Goal: Information Seeking & Learning: Learn about a topic

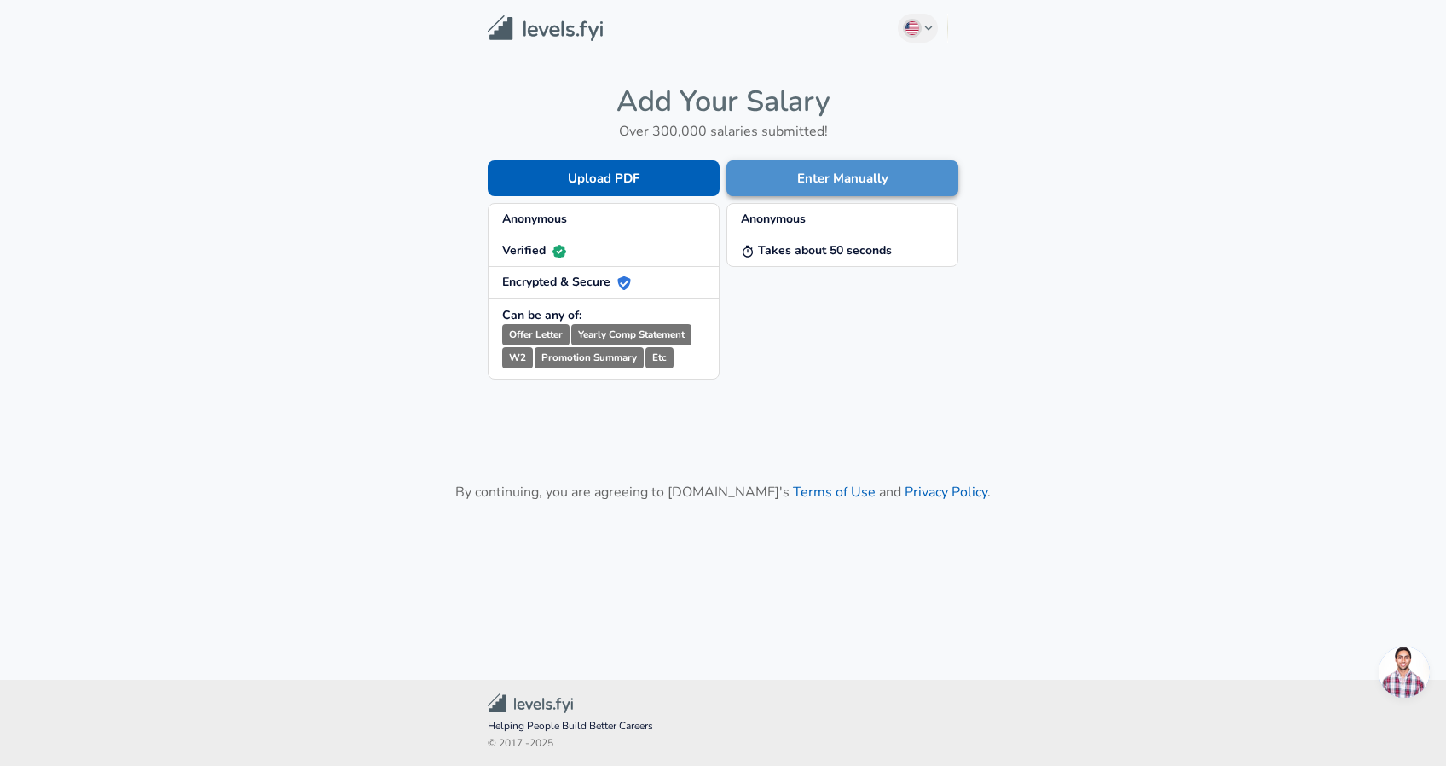
click at [868, 173] on button "Enter Manually" at bounding box center [842, 178] width 232 height 36
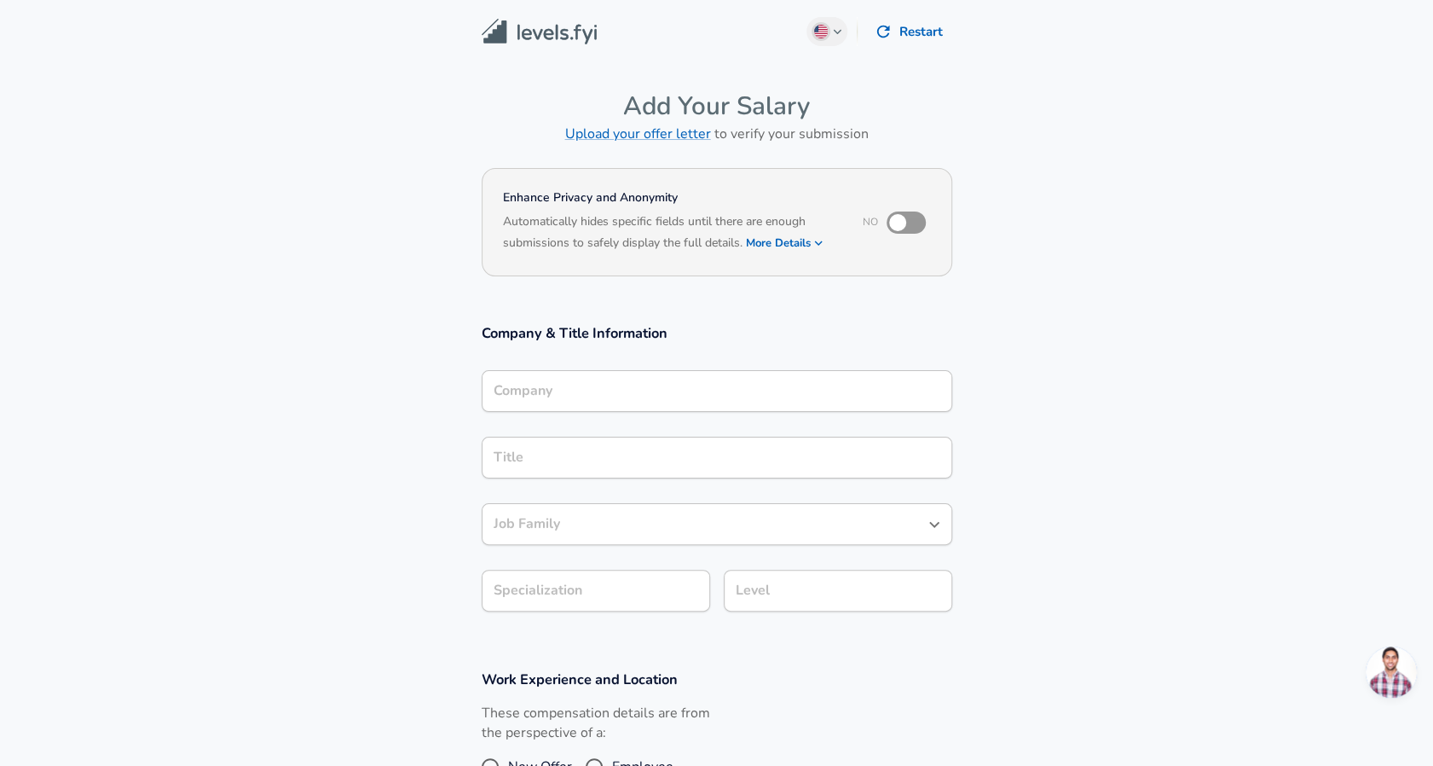
click at [657, 408] on div "Company" at bounding box center [717, 391] width 471 height 42
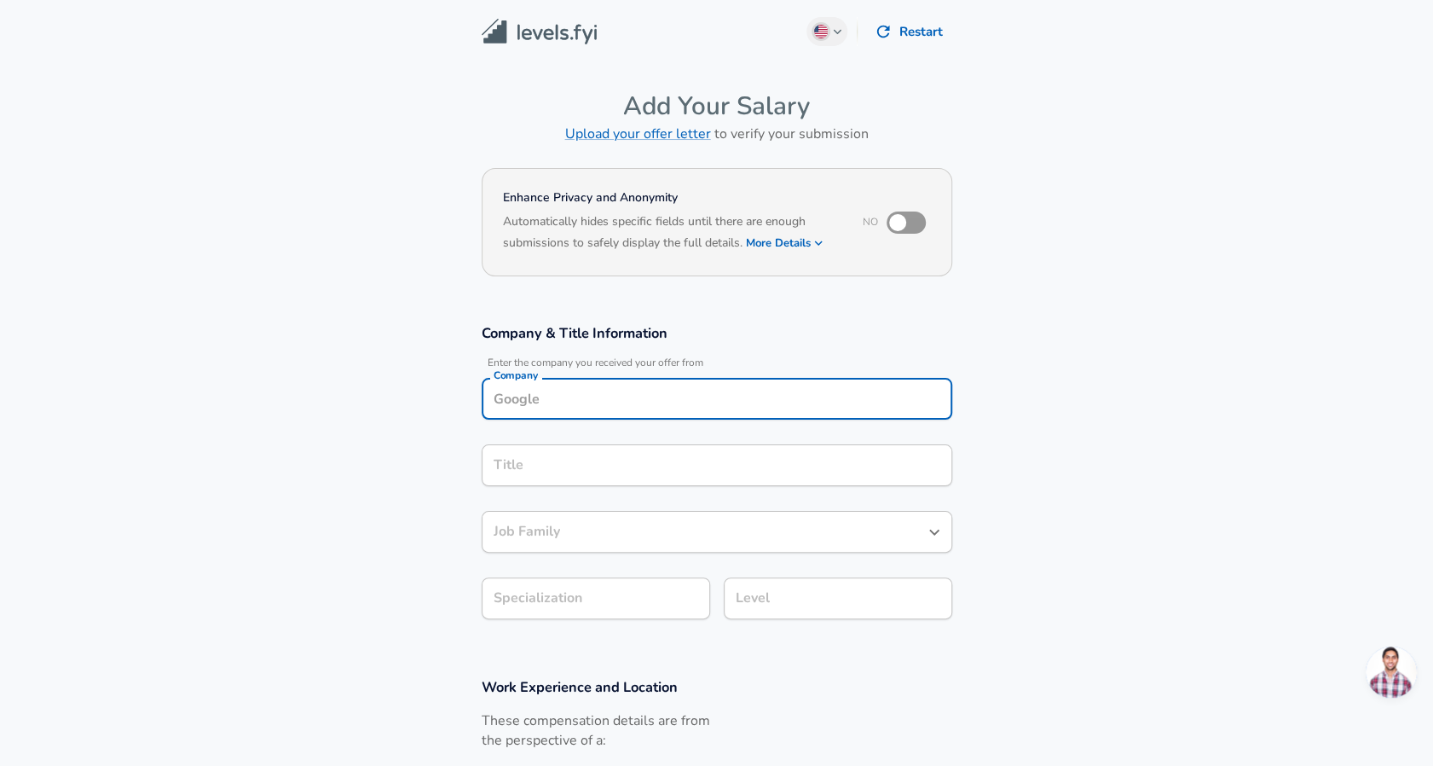
scroll to position [17, 0]
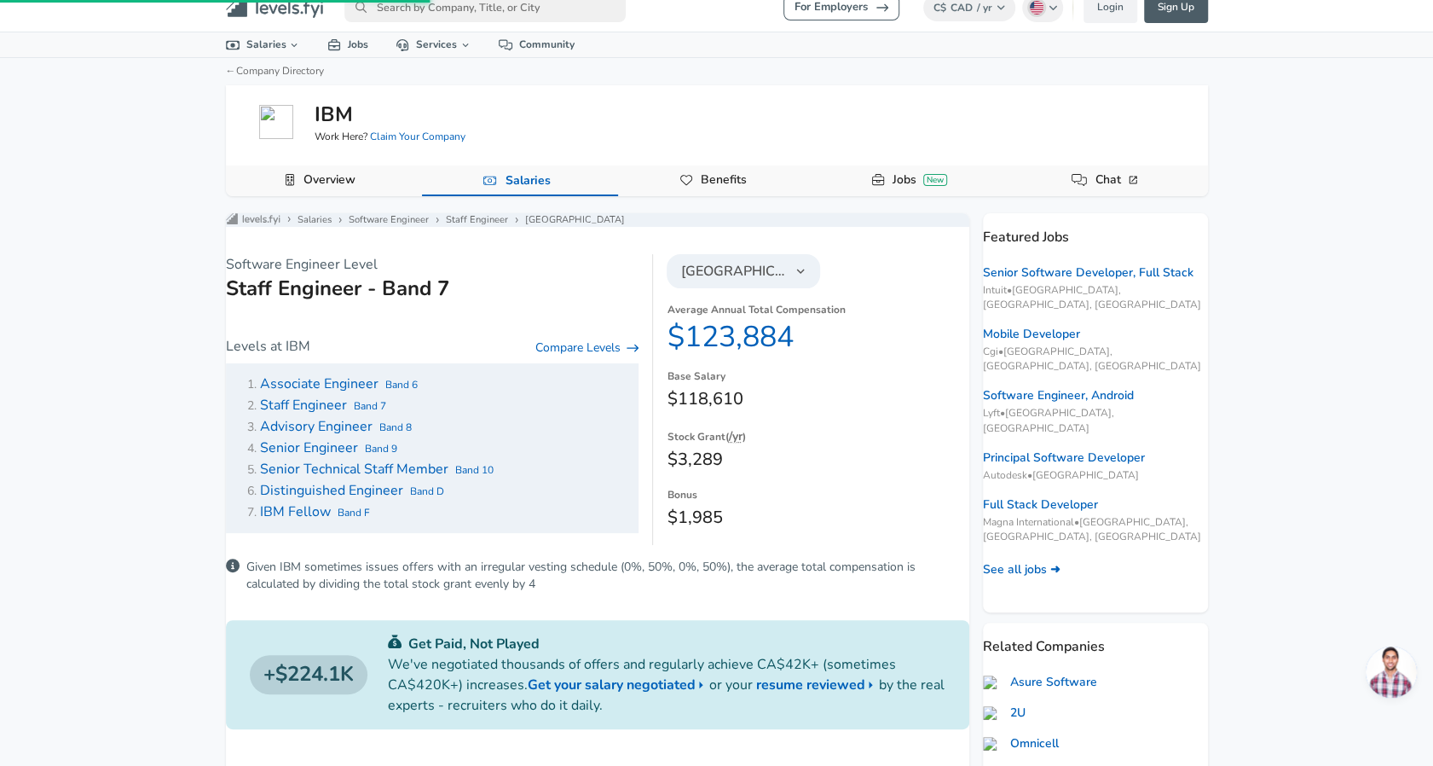
scroll to position [1112, 0]
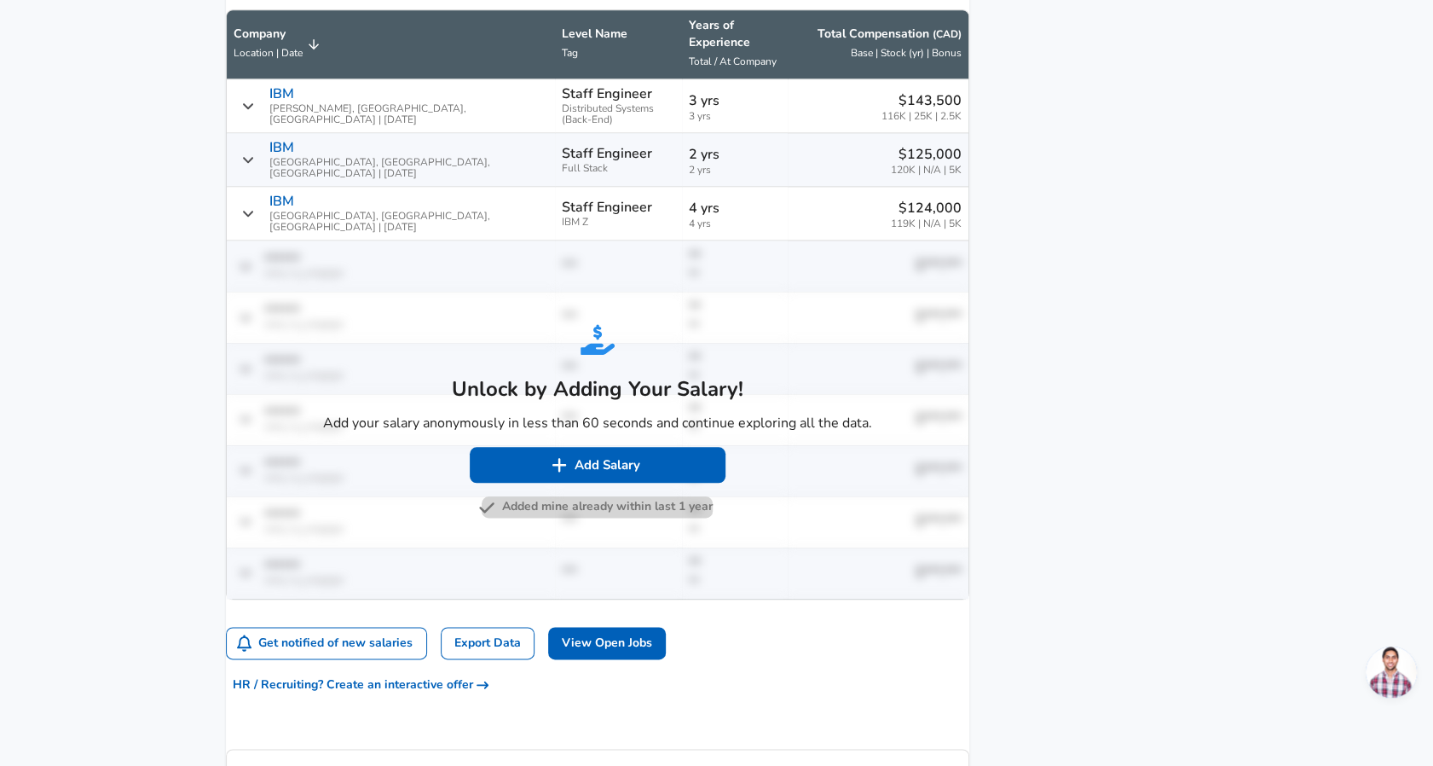
click at [561, 496] on button "Added mine already within last 1 year" at bounding box center [597, 506] width 231 height 21
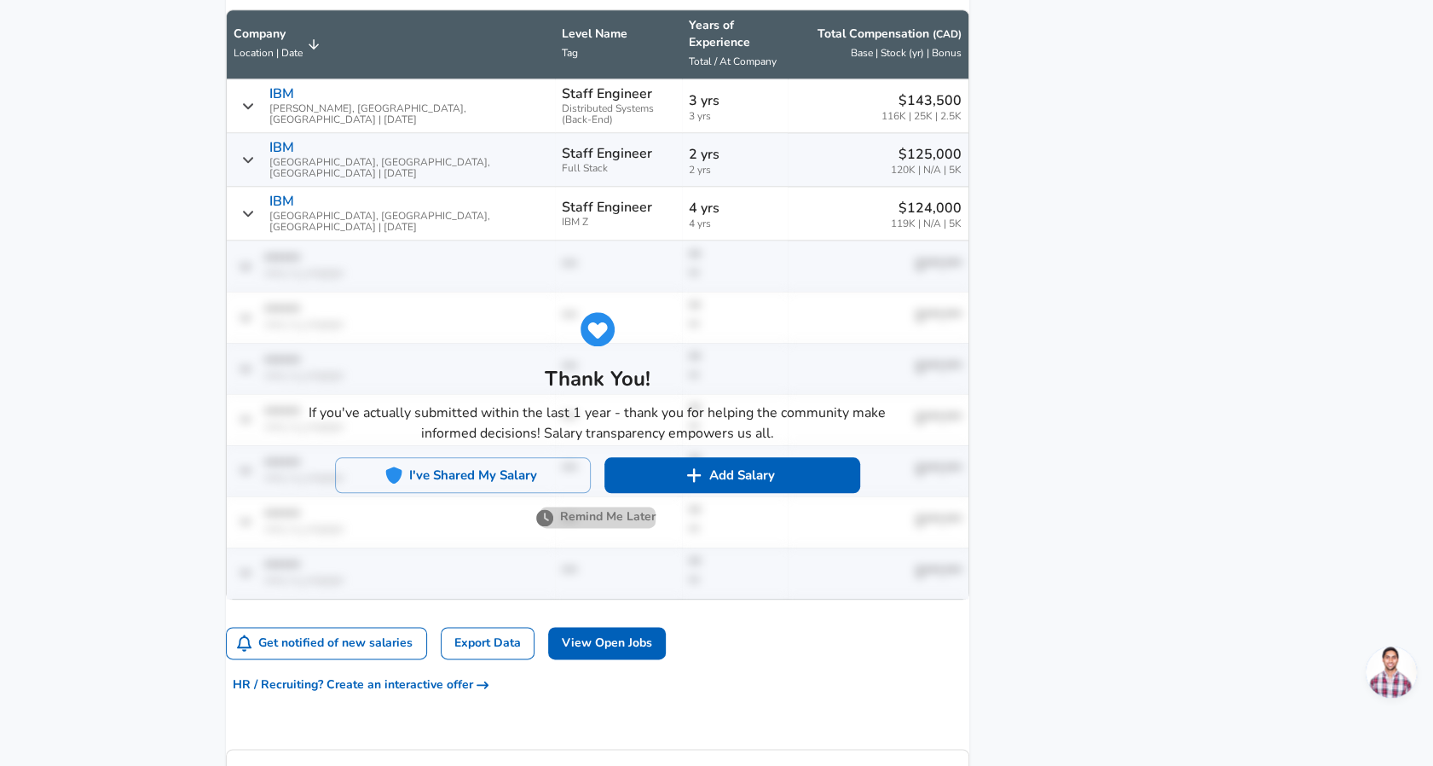
click at [573, 515] on button "Remind Me Later" at bounding box center [598, 516] width 116 height 21
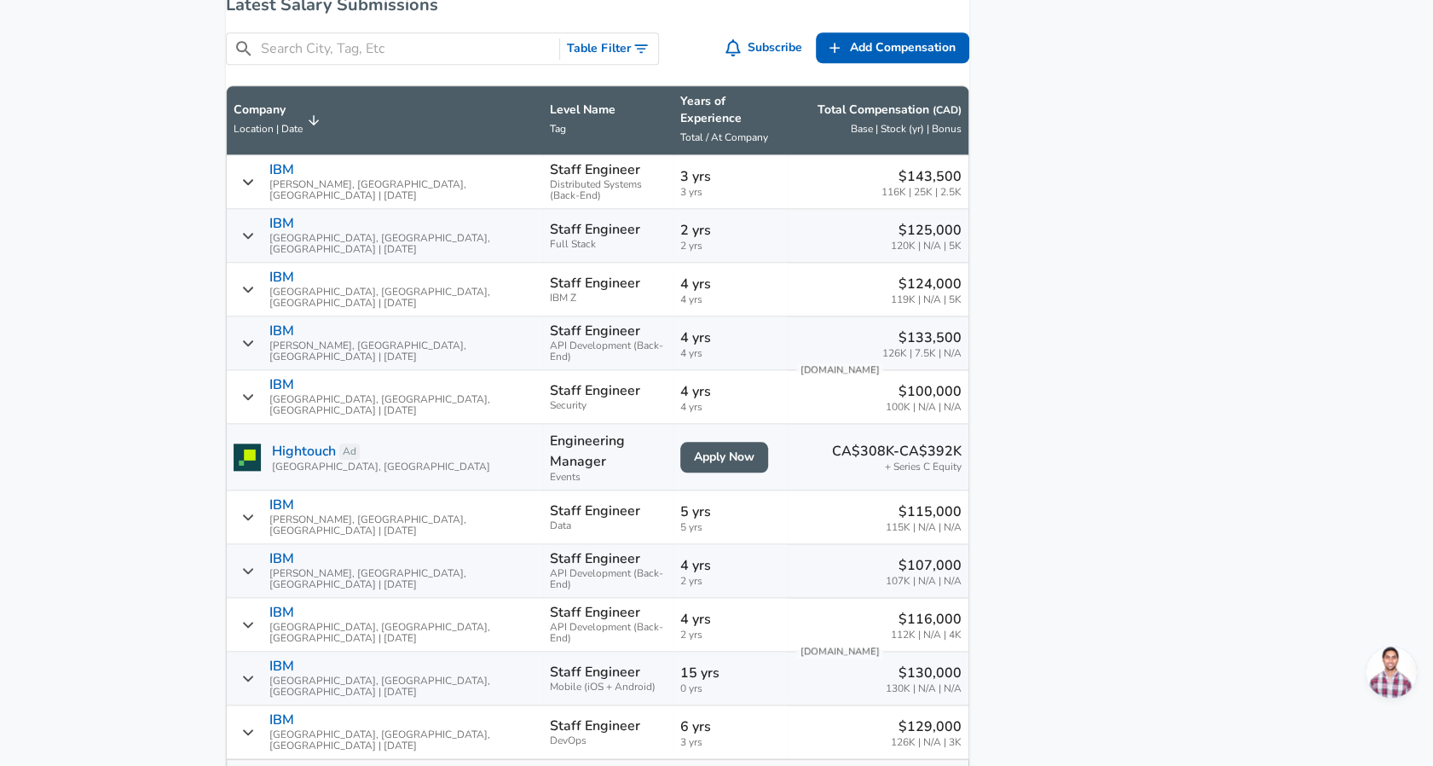
scroll to position [1030, 0]
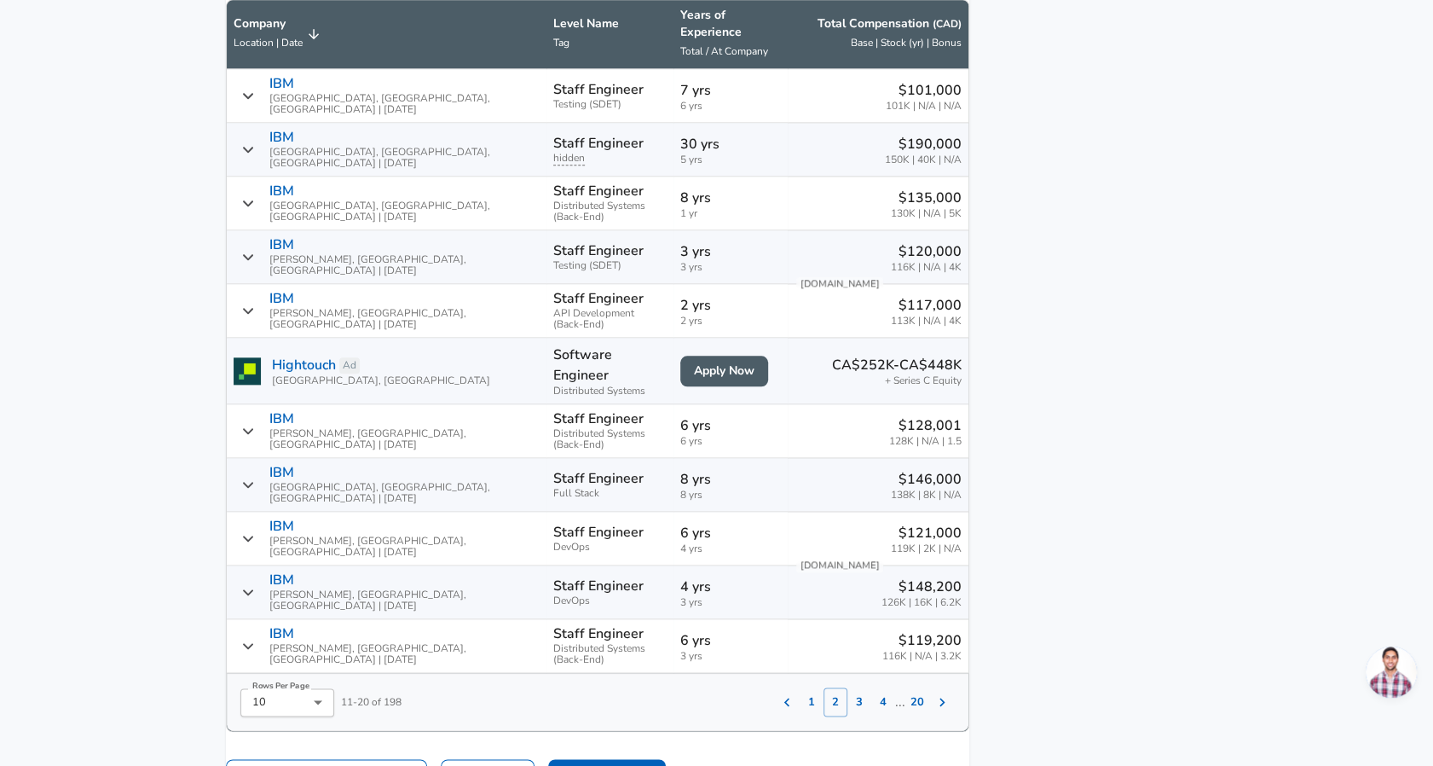
scroll to position [1078, 0]
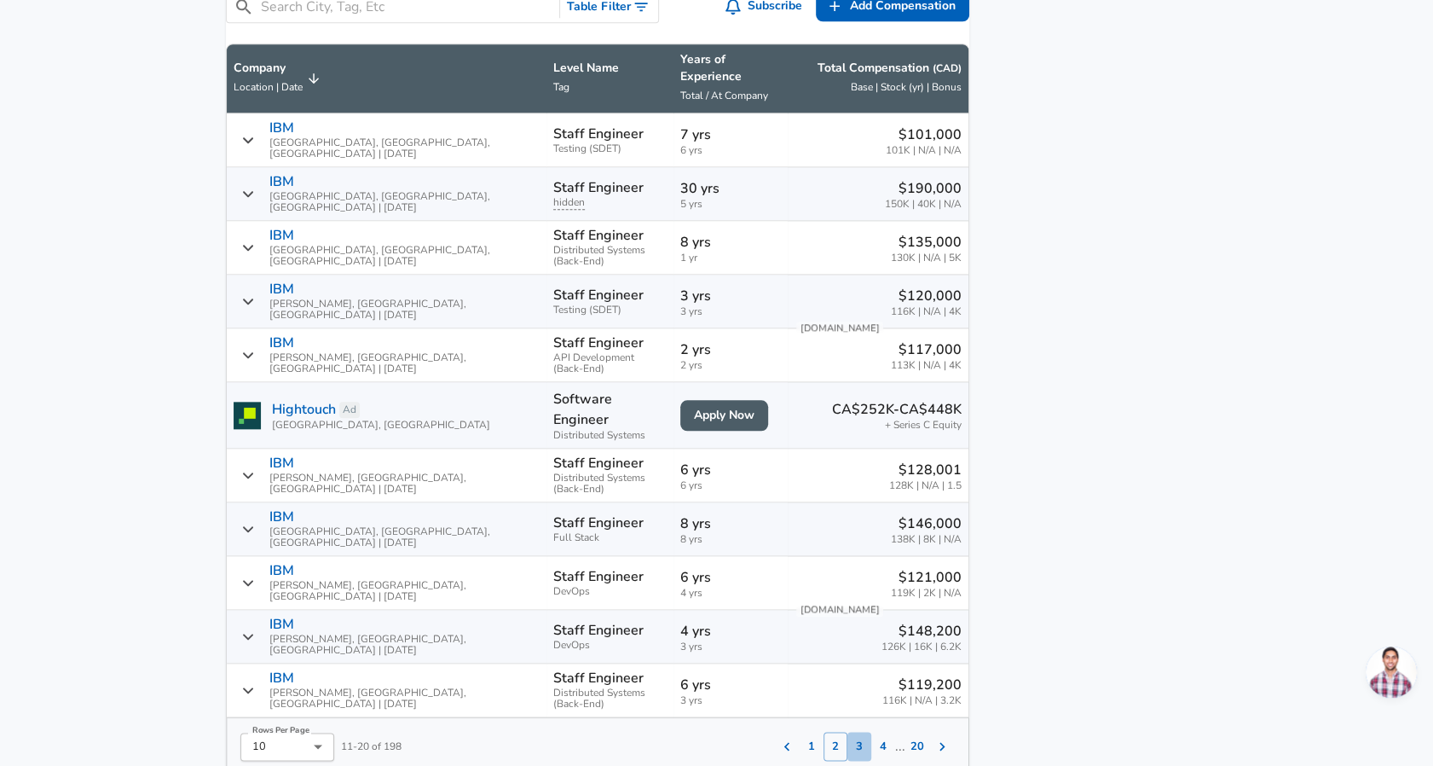
click at [848, 732] on button "3" at bounding box center [860, 746] width 24 height 29
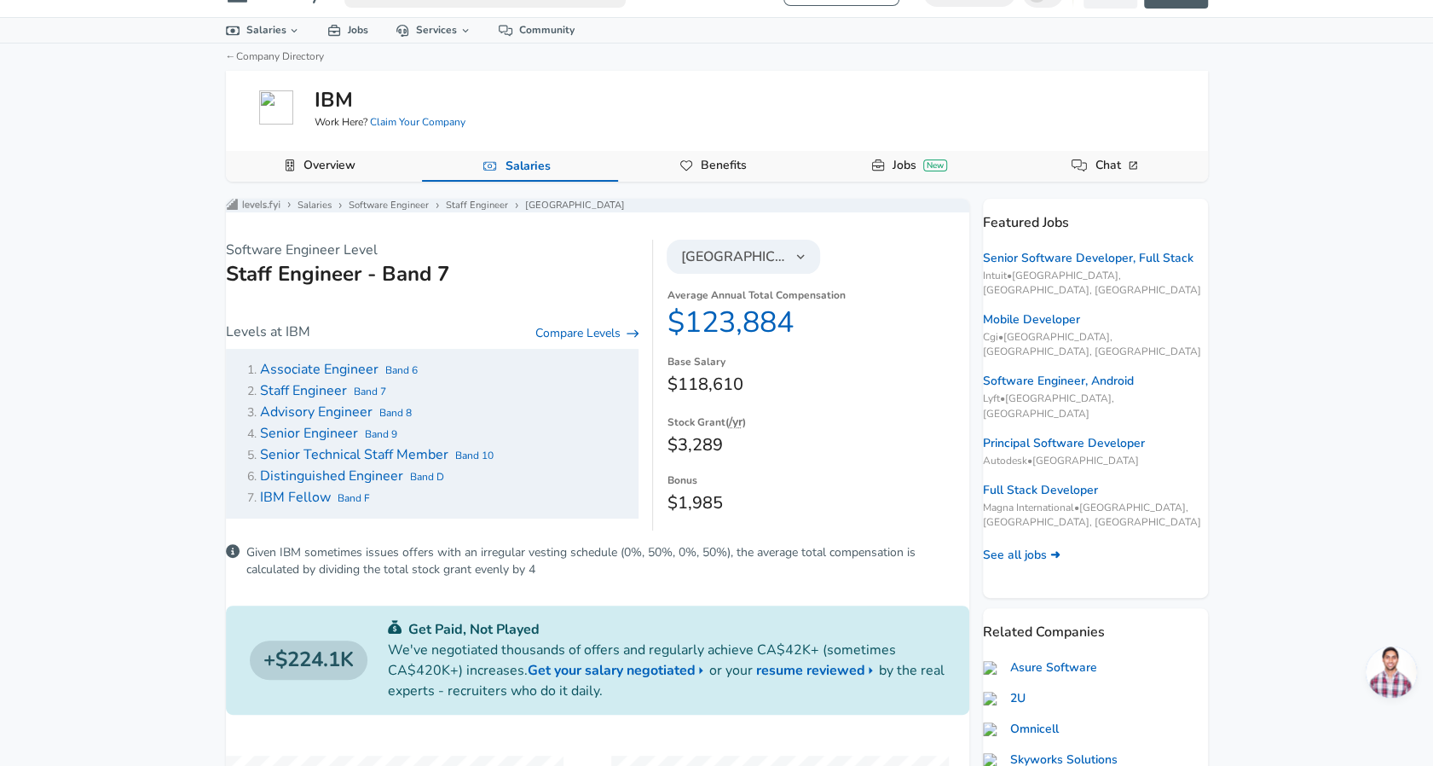
scroll to position [17, 0]
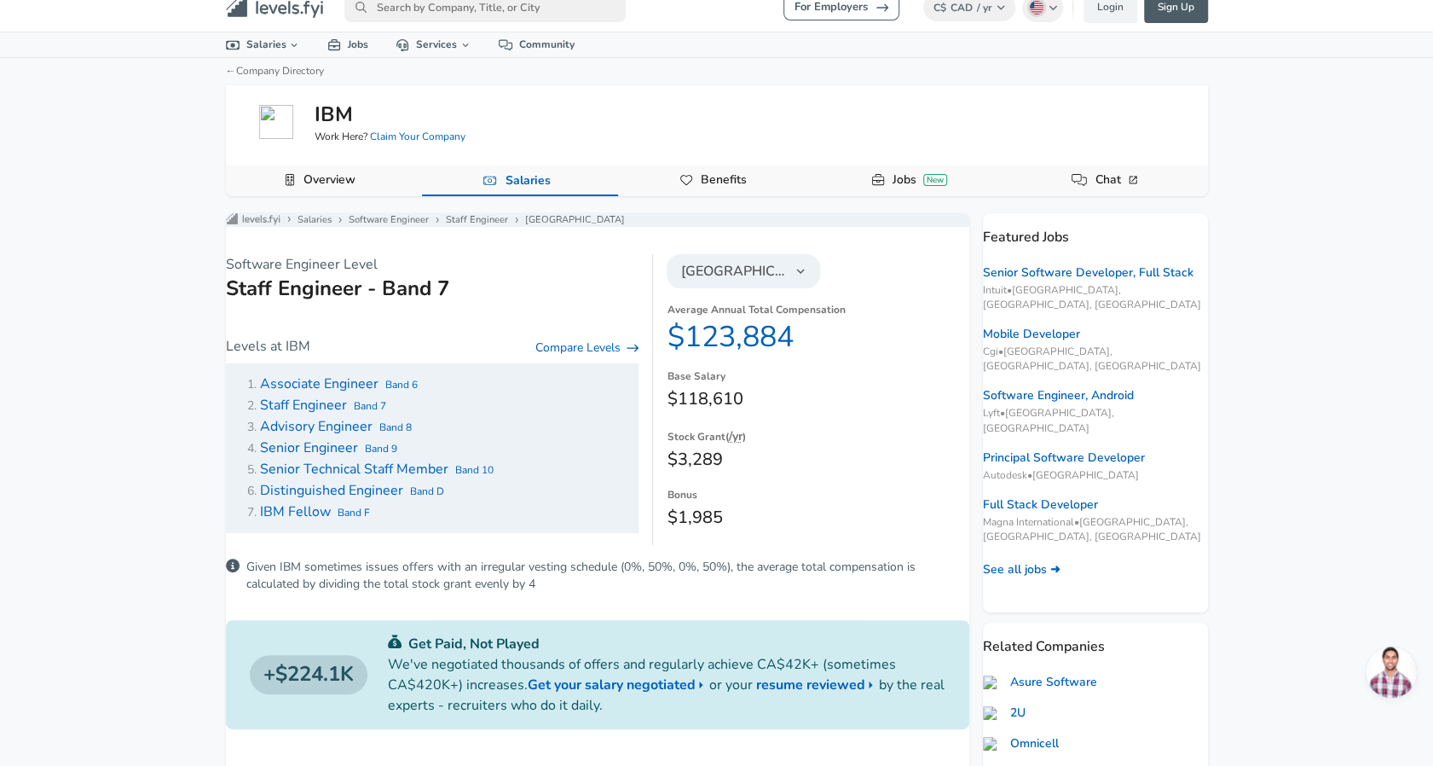
click at [747, 303] on div "Canada Average Annual Total Compensation $123,884 Base Salary $118,610 Stock Gr…" at bounding box center [810, 399] width 315 height 291
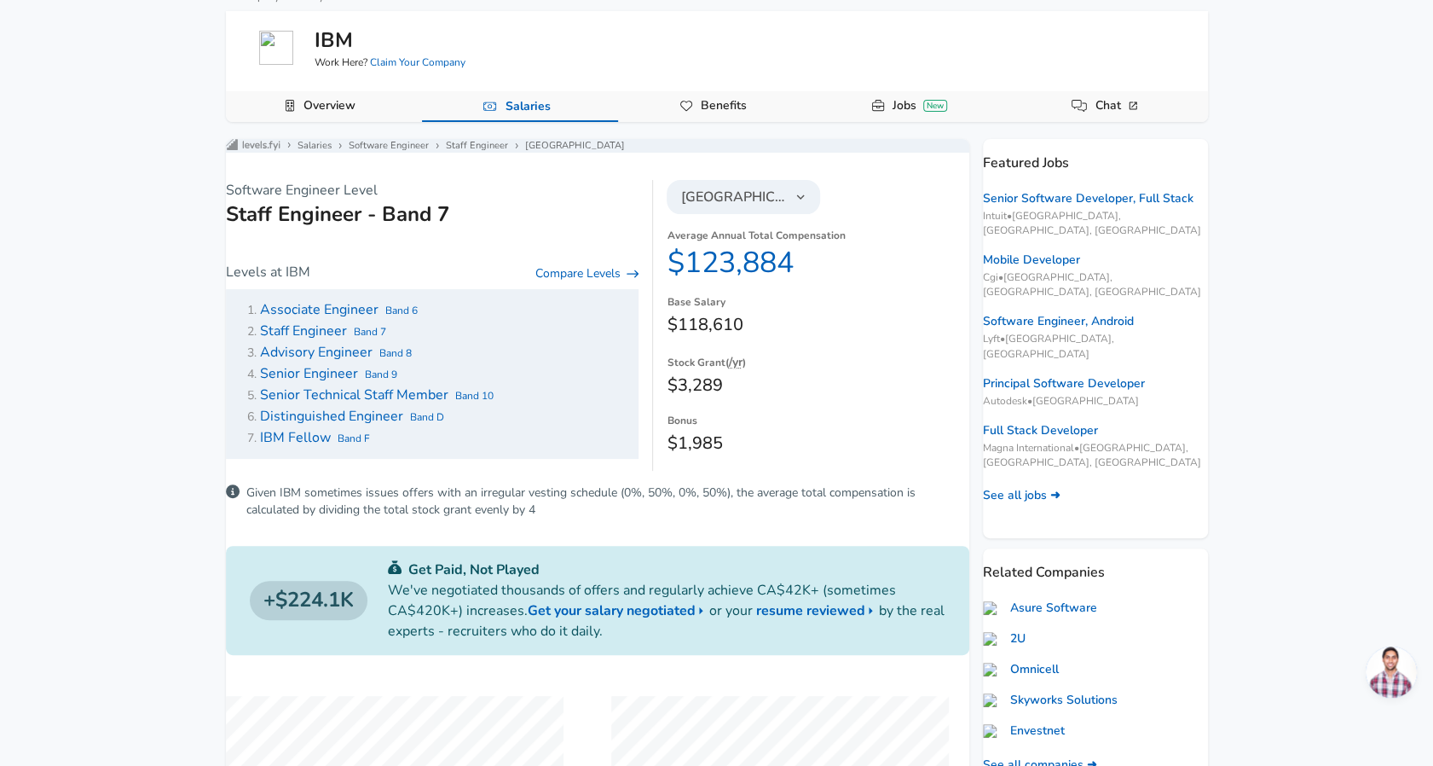
scroll to position [95, 0]
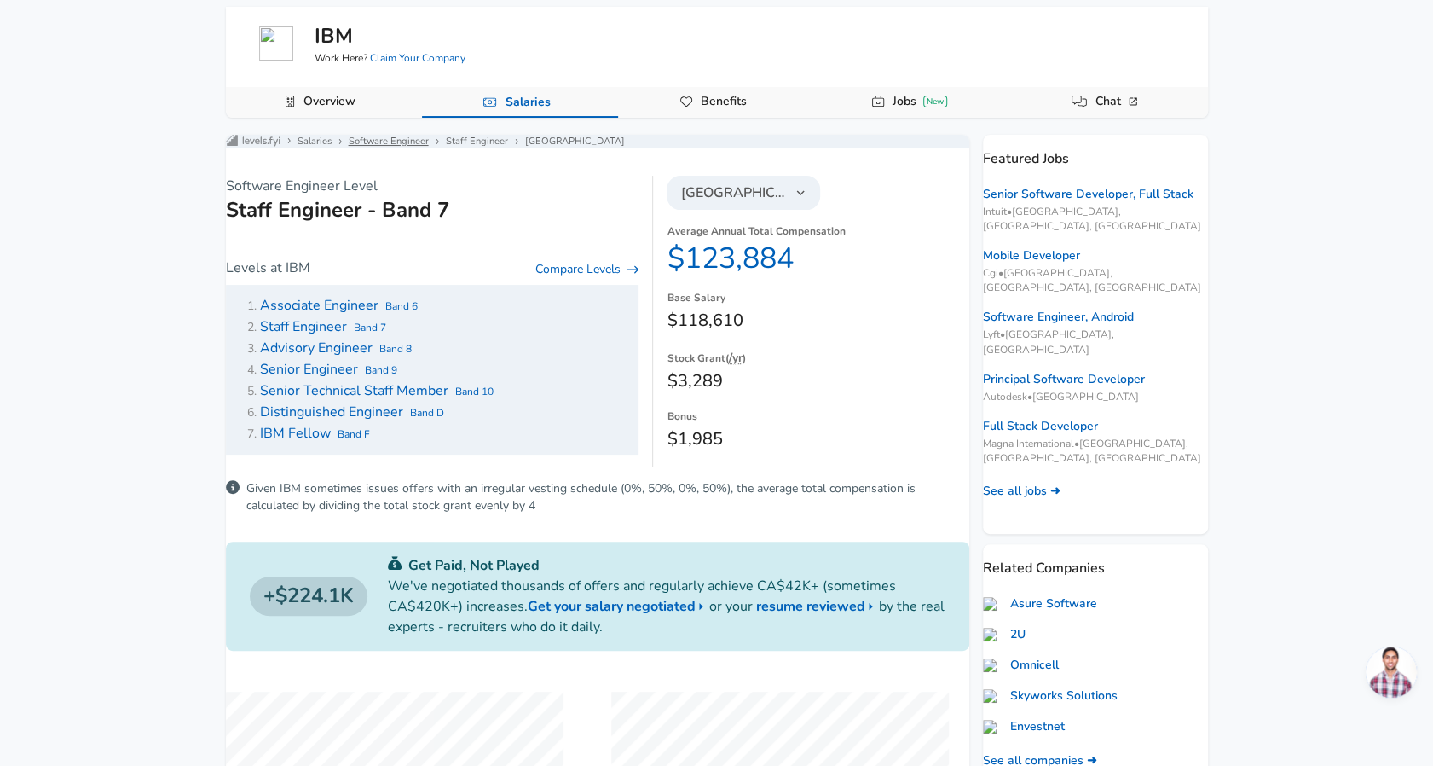
click at [420, 148] on link "Software Engineer" at bounding box center [389, 142] width 80 height 14
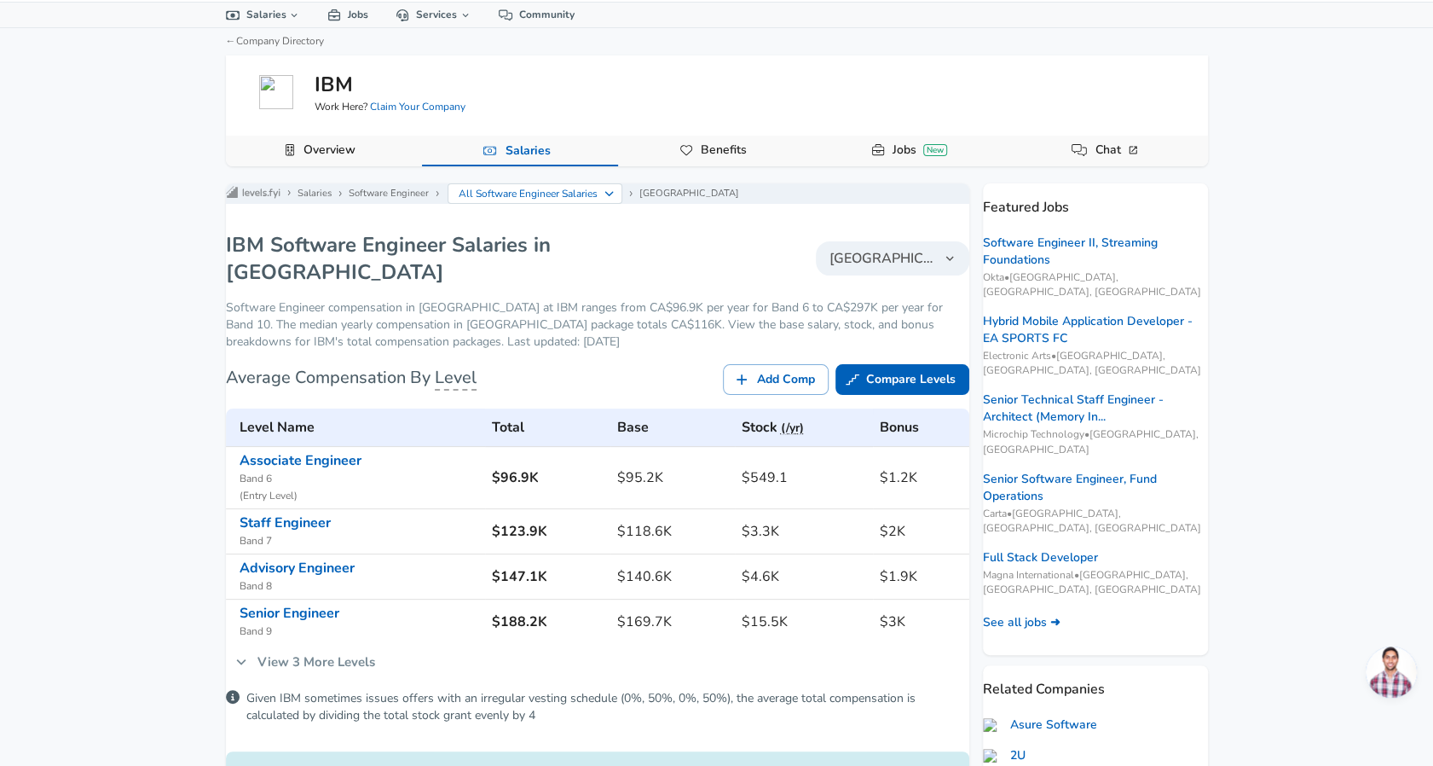
scroll to position [49, 0]
click at [334, 557] on link "Advisory Engineer" at bounding box center [297, 566] width 115 height 19
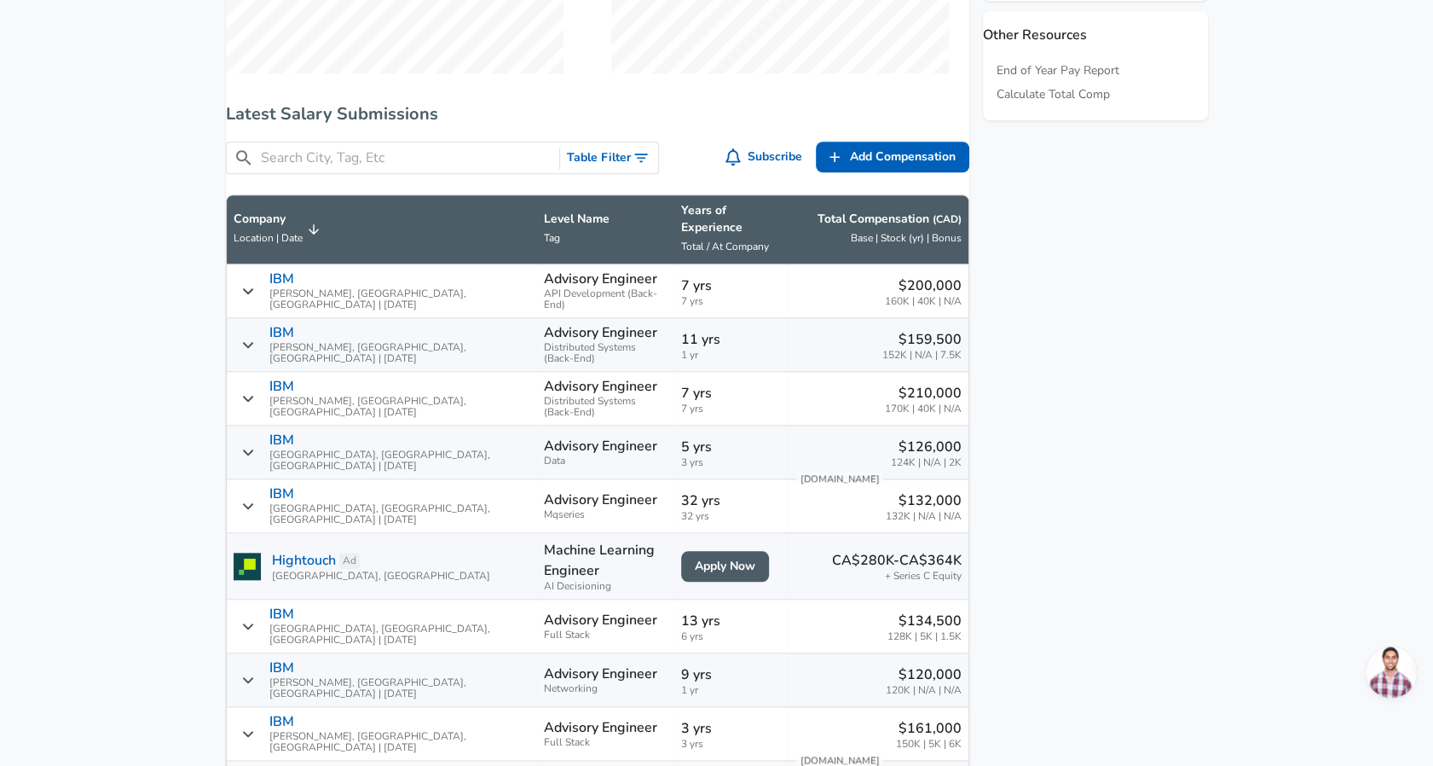
scroll to position [948, 0]
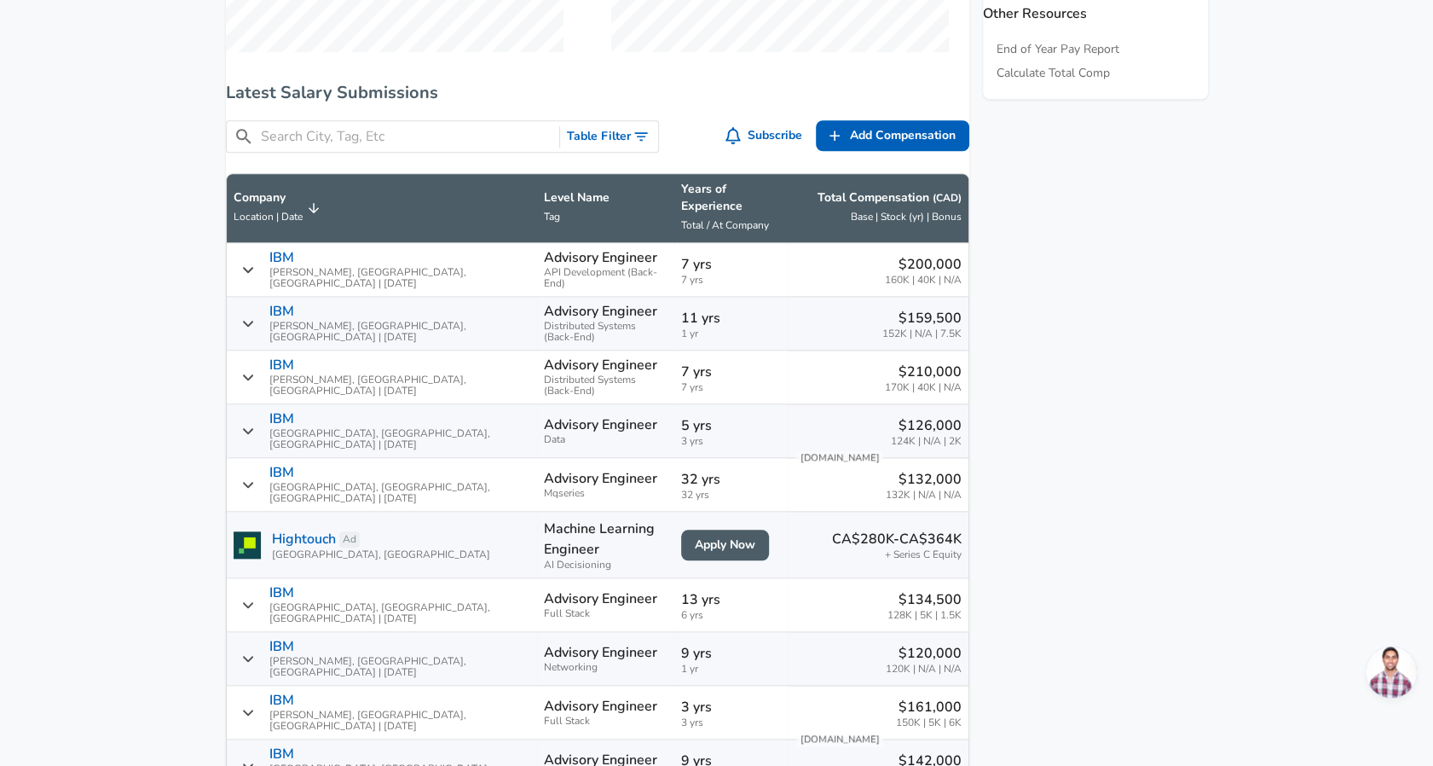
click at [397, 132] on div "​ Table Filter Subscribe Add Add Comp Add Compensation" at bounding box center [590, 134] width 757 height 54
click at [391, 140] on input "Search City, Tag, Etc" at bounding box center [407, 136] width 292 height 21
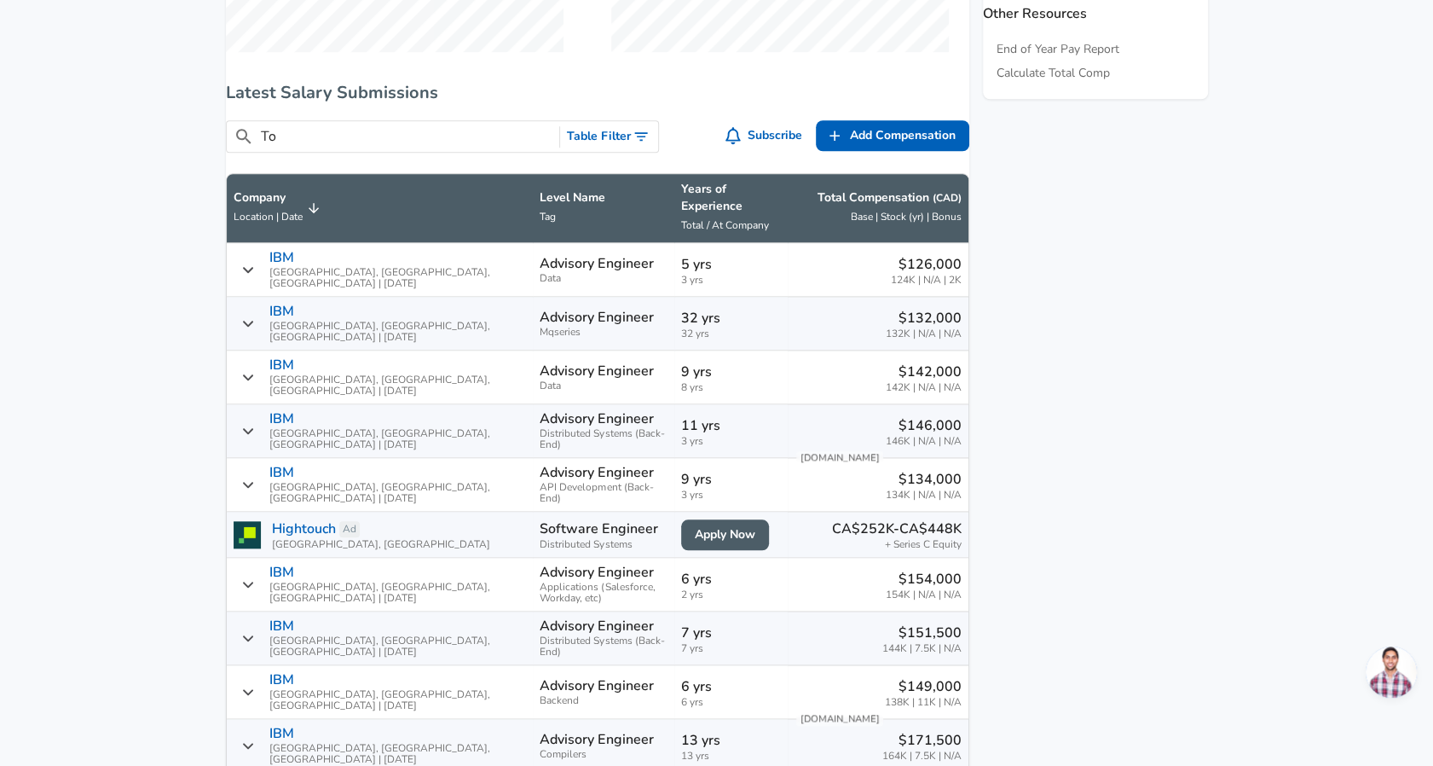
type input "Tor"
